Goal: Task Accomplishment & Management: Manage account settings

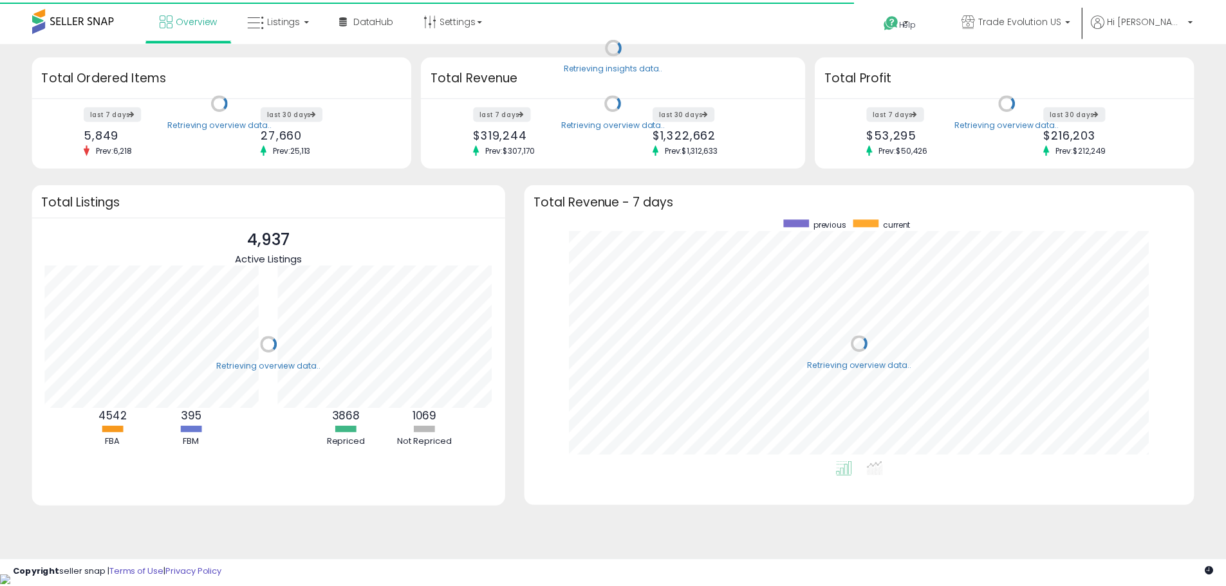
scroll to position [243, 649]
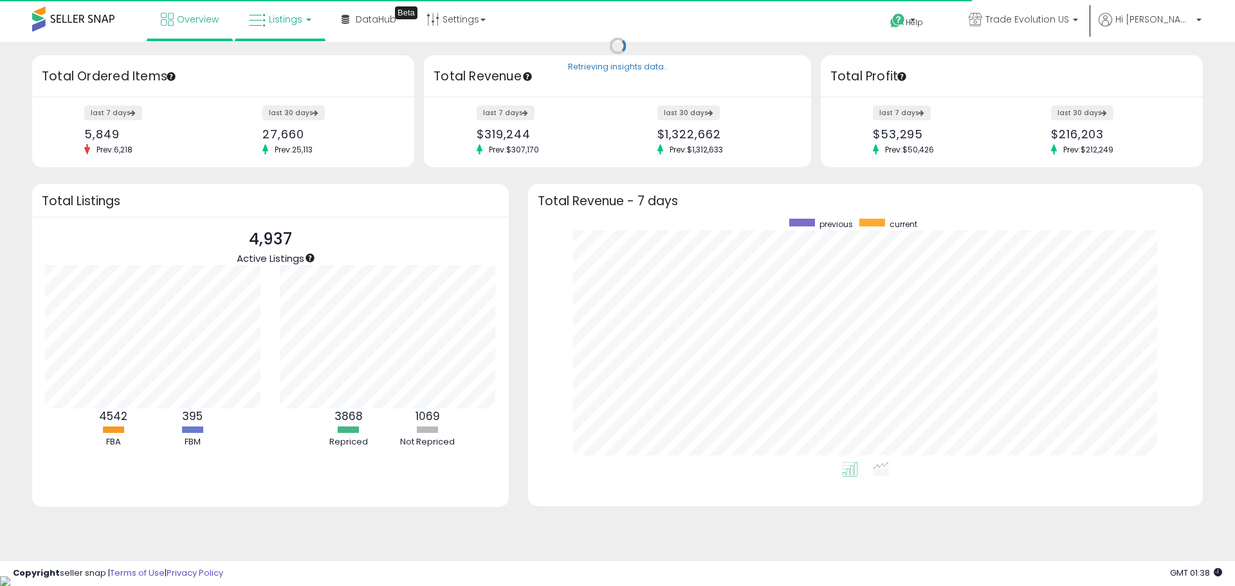
click at [302, 26] on link "Listings" at bounding box center [280, 19] width 82 height 39
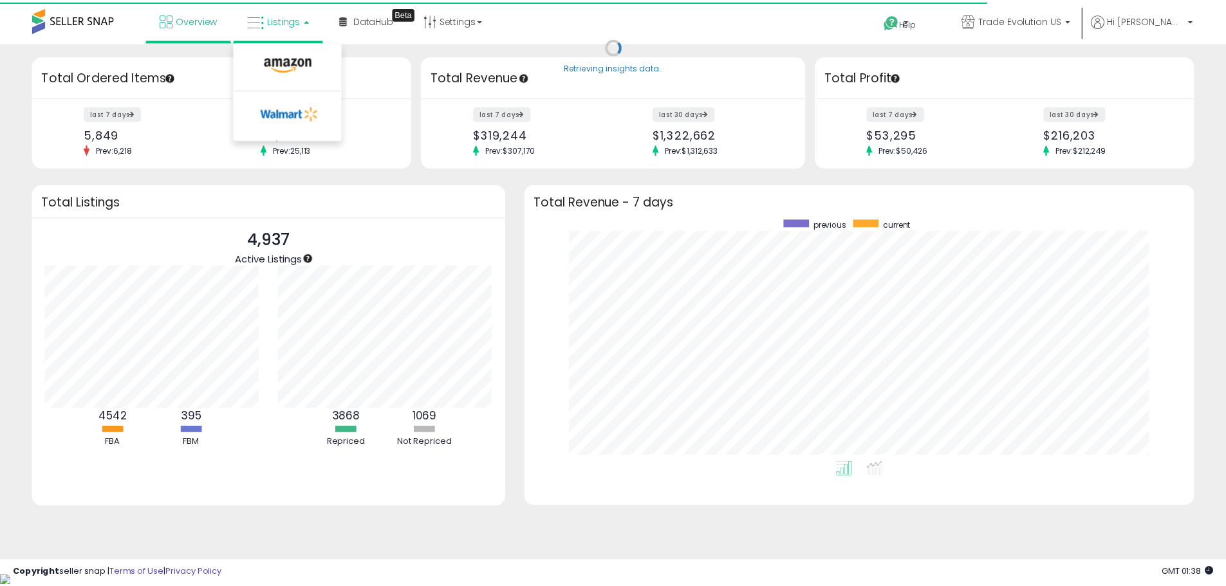
scroll to position [643074, 642674]
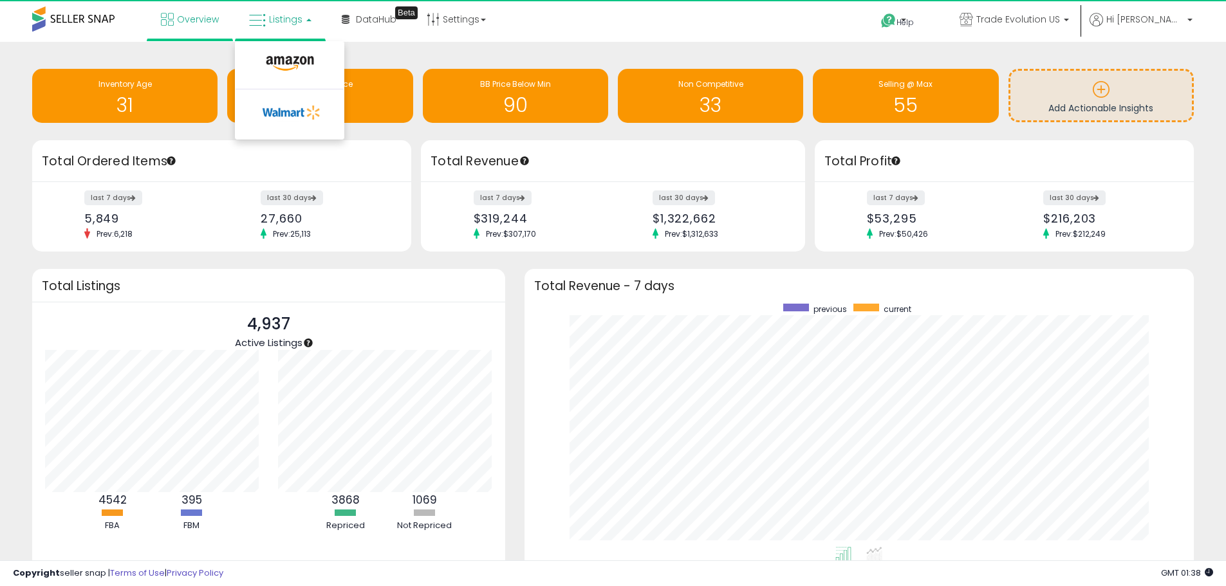
click at [286, 51] on li at bounding box center [289, 67] width 108 height 46
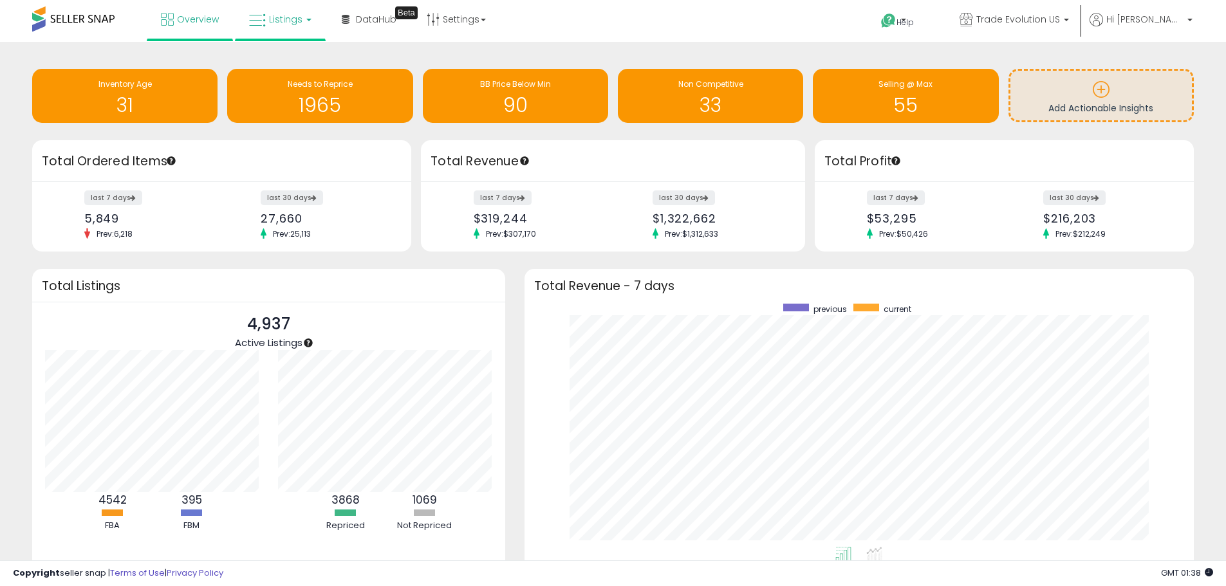
click at [280, 22] on span "Listings" at bounding box center [285, 19] width 33 height 13
click at [286, 64] on icon at bounding box center [290, 63] width 56 height 17
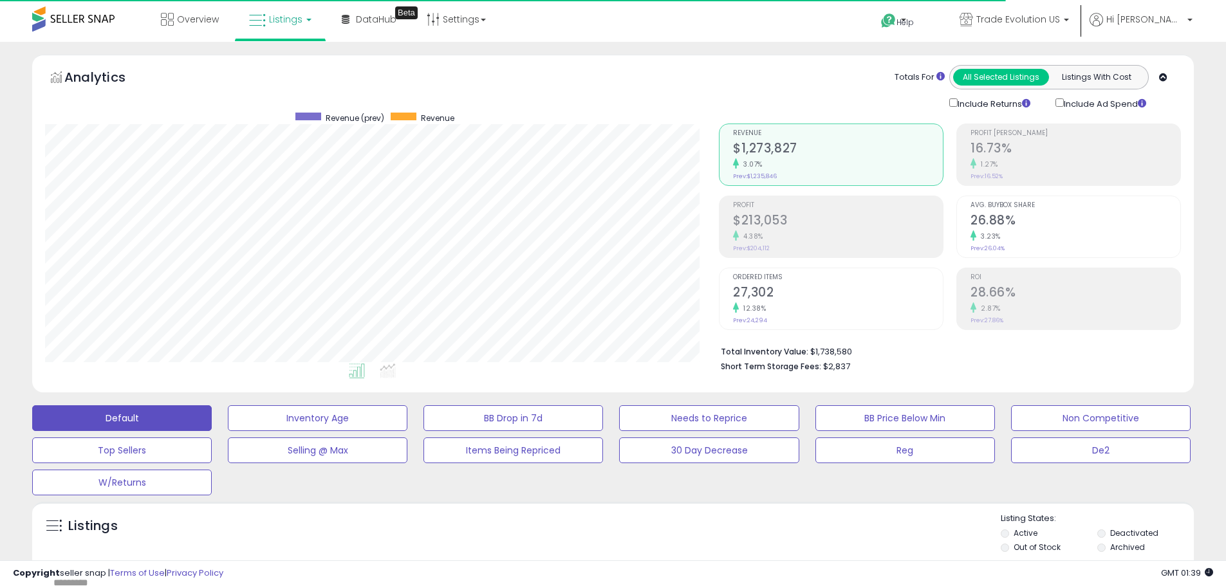
scroll to position [264, 674]
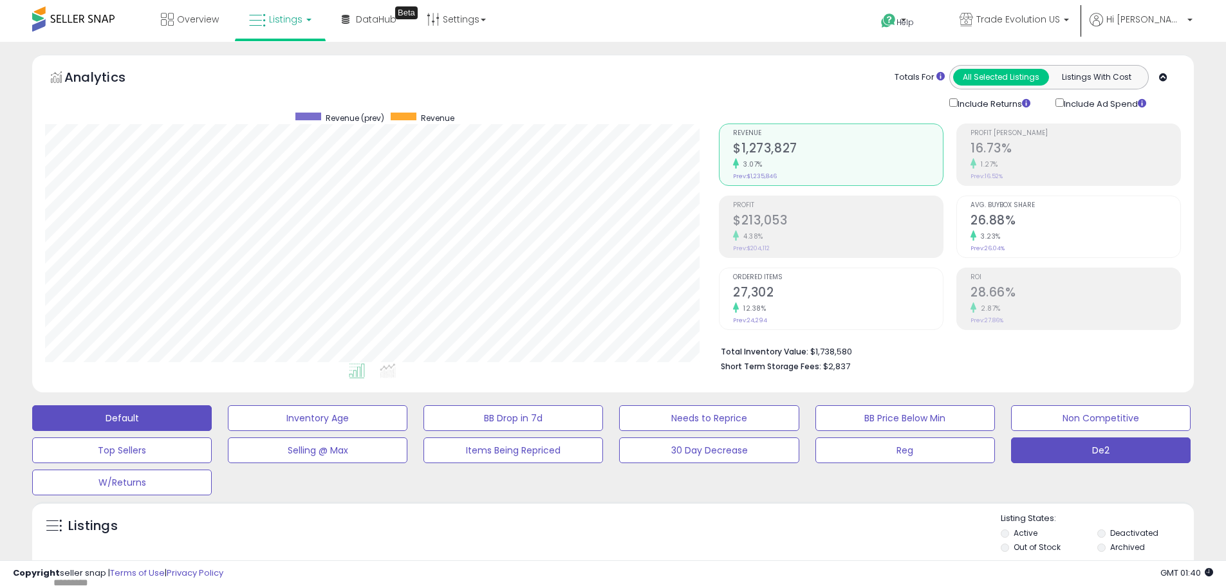
drag, startPoint x: 1058, startPoint y: 447, endPoint x: 814, endPoint y: 0, distance: 509.0
click at [1058, 446] on button "De2" at bounding box center [1100, 450] width 179 height 26
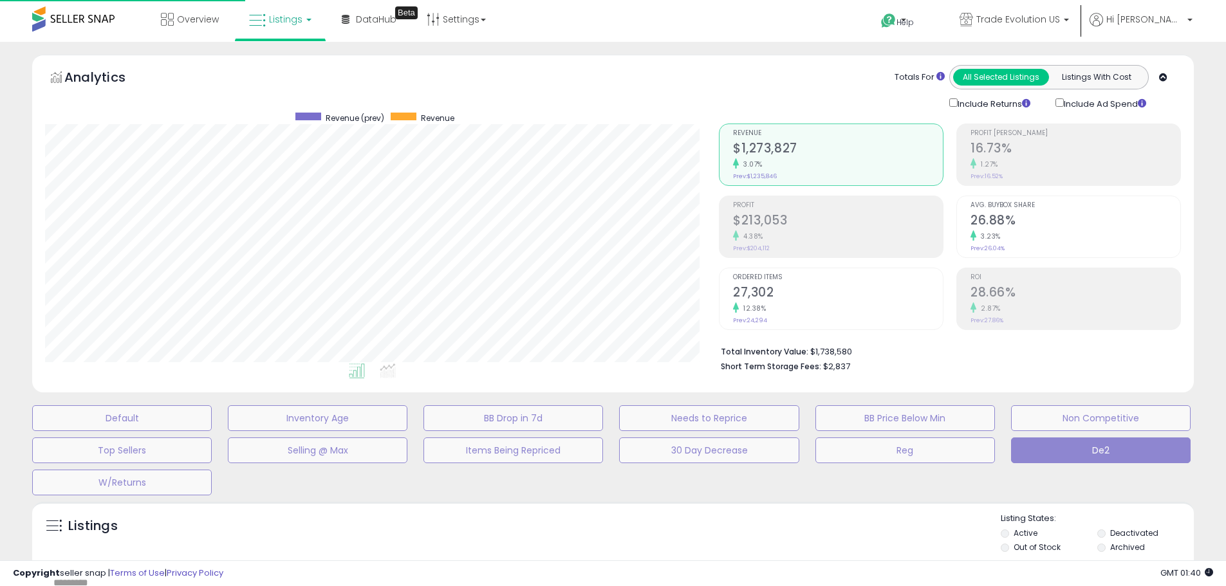
type input "**********"
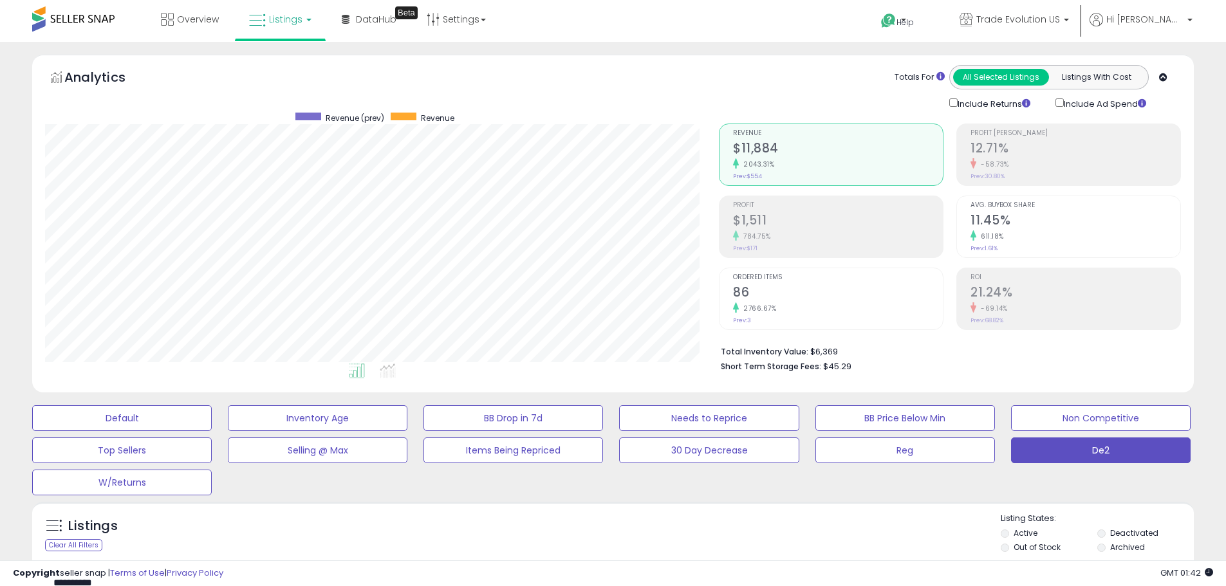
scroll to position [333, 0]
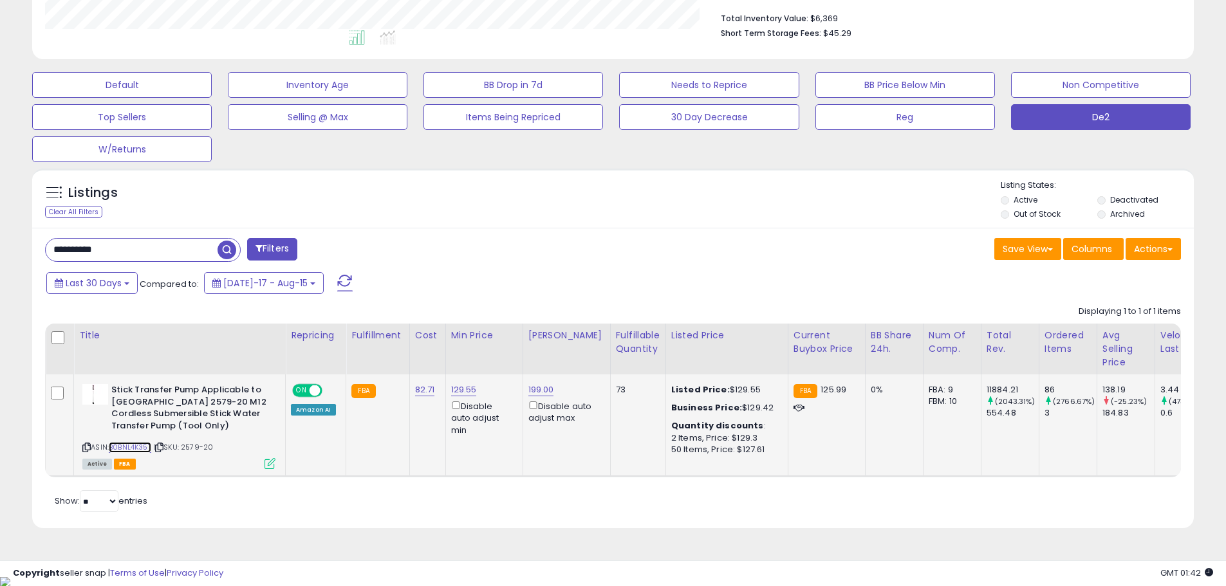
click at [122, 448] on link "B0BNL4K35T" at bounding box center [130, 447] width 42 height 11
